Goal: Task Accomplishment & Management: Manage account settings

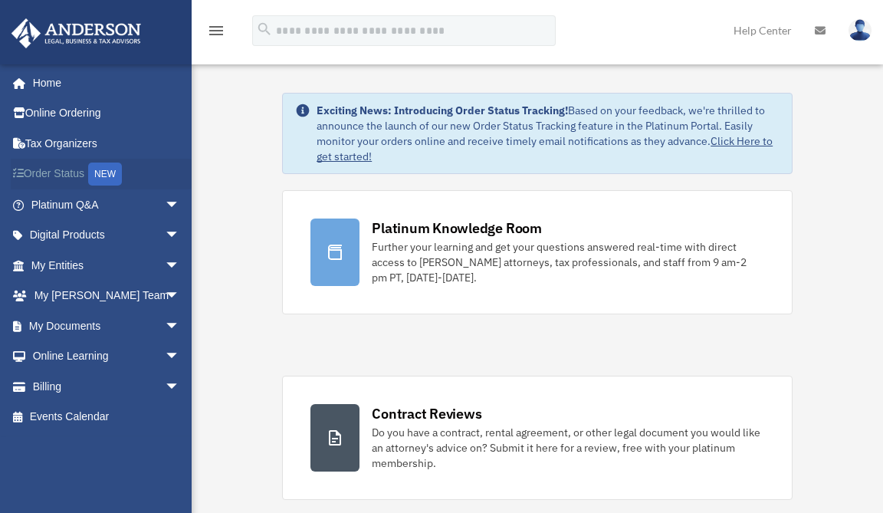
click at [67, 172] on link "Order Status NEW" at bounding box center [107, 174] width 192 height 31
click at [45, 385] on link "Billing arrow_drop_down" at bounding box center [107, 386] width 192 height 31
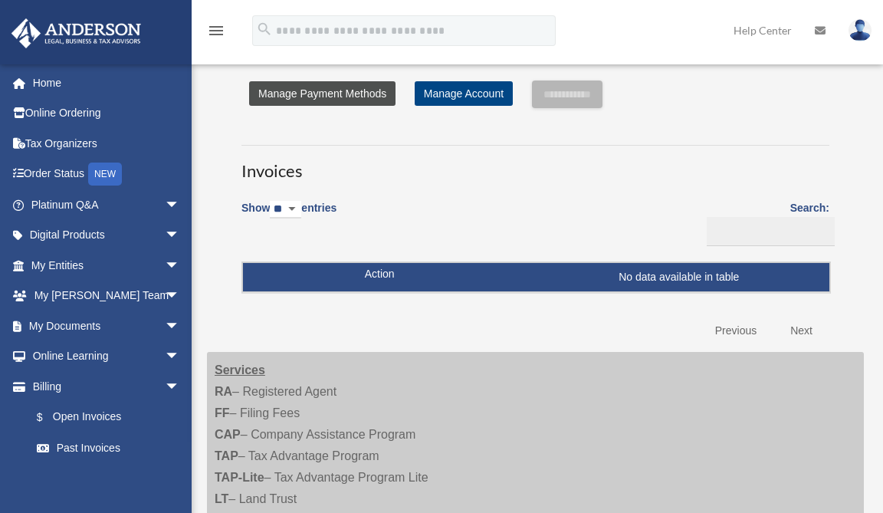
click at [338, 83] on link "Manage Payment Methods" at bounding box center [322, 93] width 146 height 25
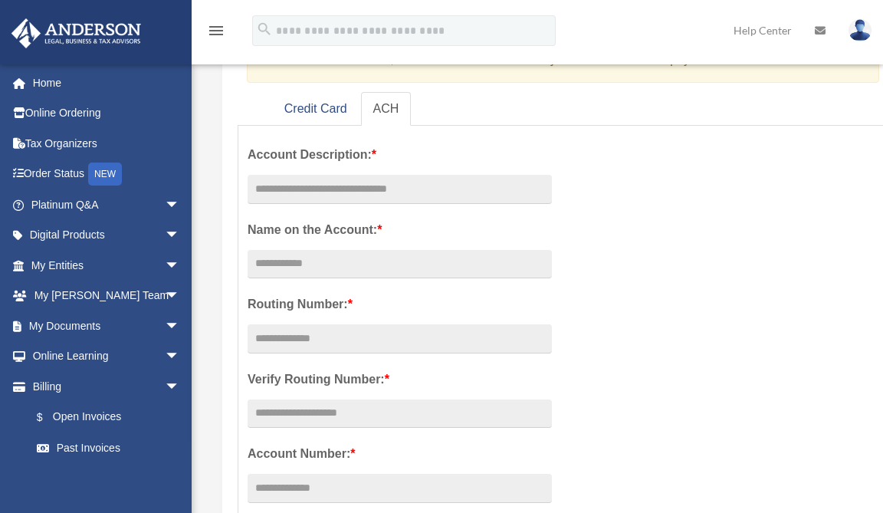
scroll to position [202, 0]
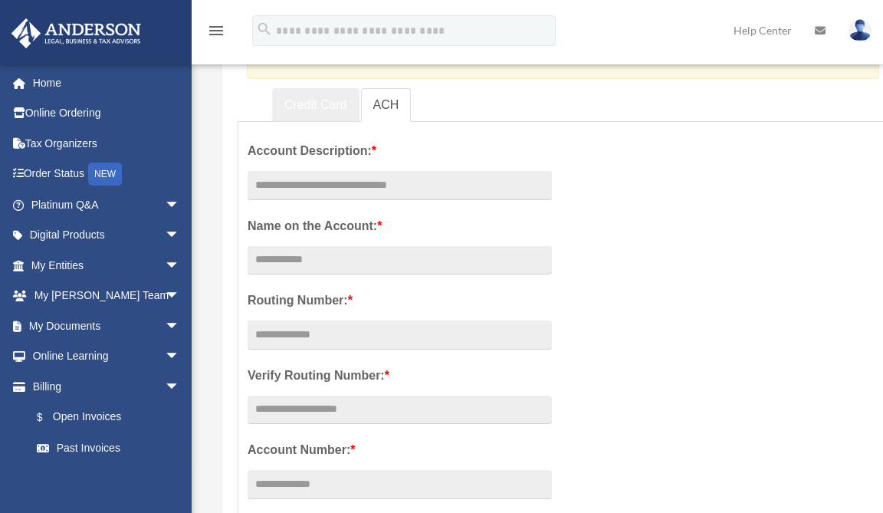
click at [319, 101] on link "Credit Card" at bounding box center [315, 105] width 87 height 34
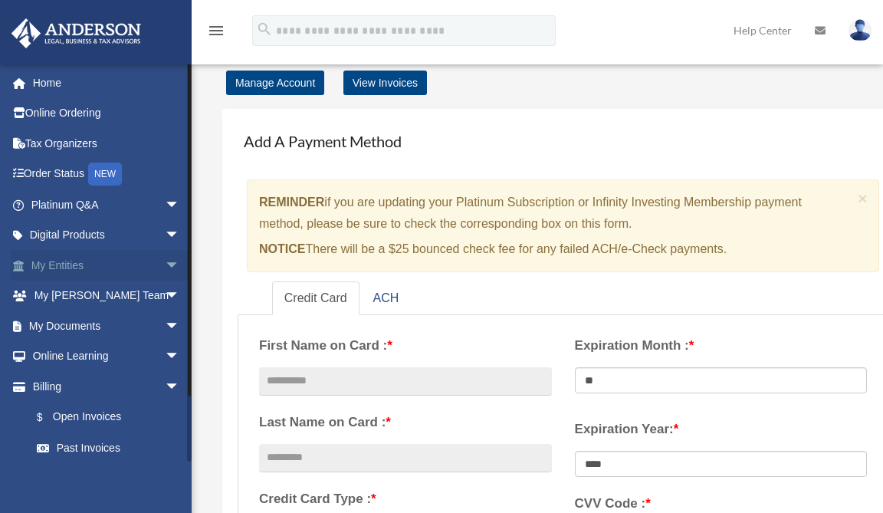
scroll to position [0, 0]
